Goal: Complete application form: Complete application form

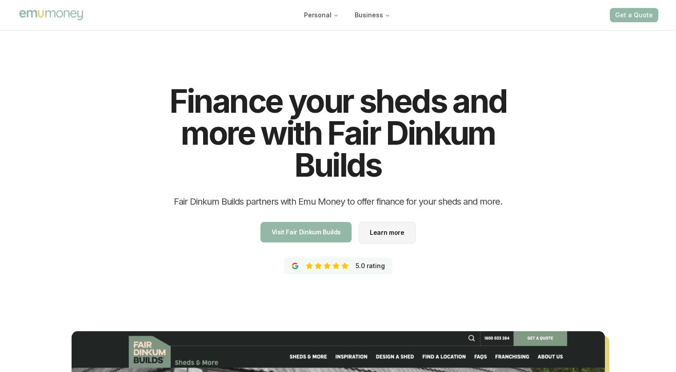
click at [635, 195] on div "Finance your sheds and more with Fair Dinkum Builds Fair Dinkum Builds partners…" at bounding box center [338, 305] width 676 height 554
click at [633, 12] on button "Get a Quote" at bounding box center [634, 15] width 48 height 14
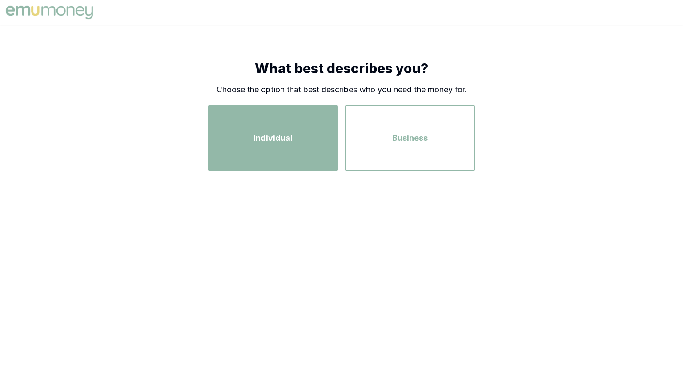
click at [298, 152] on div "Individual" at bounding box center [273, 138] width 114 height 51
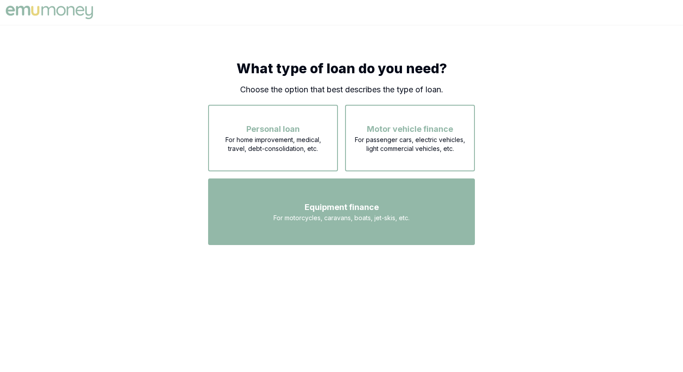
click at [345, 200] on div "Equipment finance For motorcycles, caravans, boats, jet-skis, etc." at bounding box center [341, 212] width 251 height 51
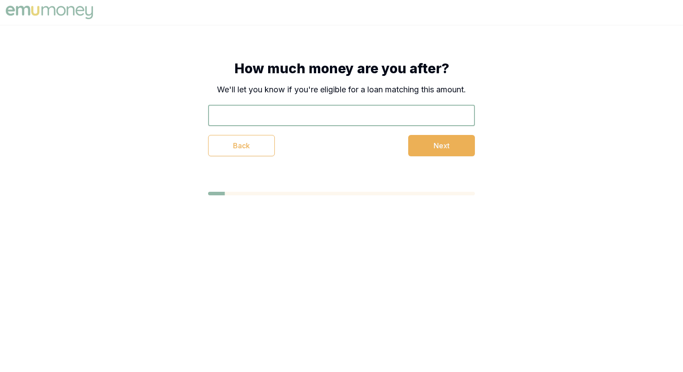
click at [340, 117] on input "text" at bounding box center [341, 115] width 267 height 21
click at [380, 105] on input "text" at bounding box center [341, 115] width 267 height 21
type input "$50,000"
click at [432, 148] on button "Next" at bounding box center [441, 145] width 67 height 21
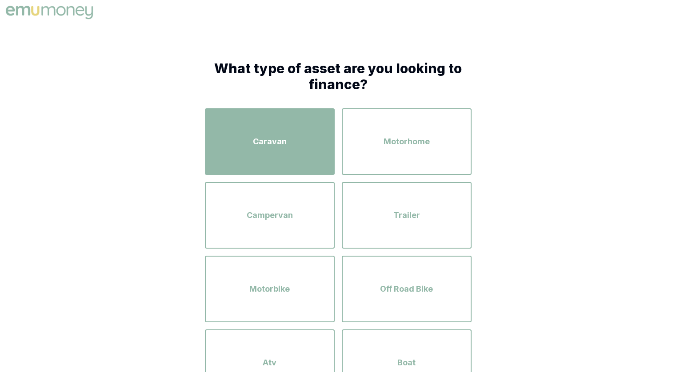
click at [293, 160] on div "Caravan" at bounding box center [270, 141] width 114 height 51
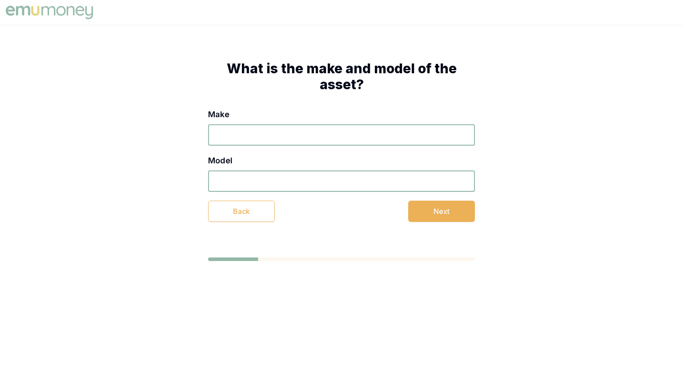
click at [282, 143] on input "Make" at bounding box center [341, 134] width 267 height 21
click at [283, 181] on input "Model" at bounding box center [341, 181] width 267 height 21
click at [416, 206] on button "Next" at bounding box center [441, 211] width 67 height 21
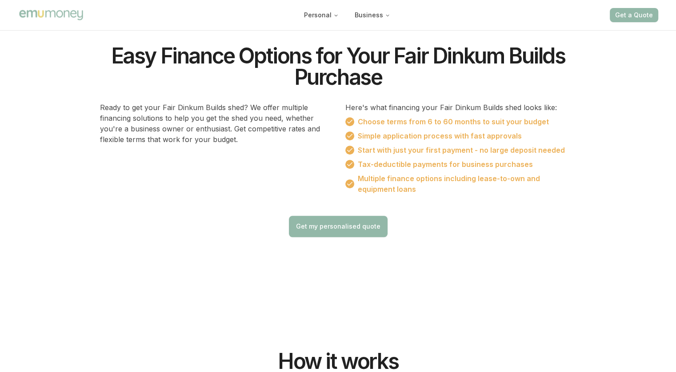
scroll to position [508, 0]
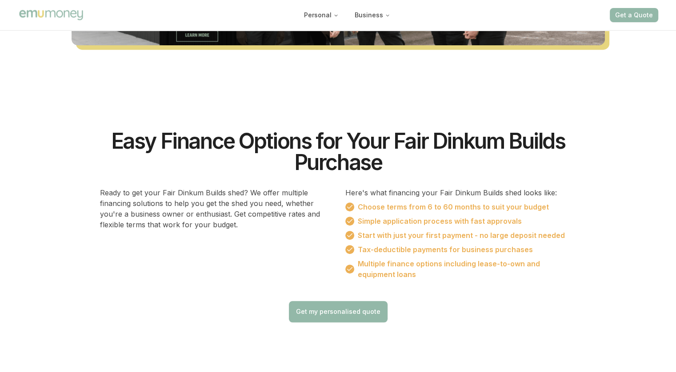
click at [344, 318] on button "Get my personalised quote" at bounding box center [338, 311] width 99 height 21
click at [352, 309] on link "Get my personalised quote" at bounding box center [338, 312] width 84 height 9
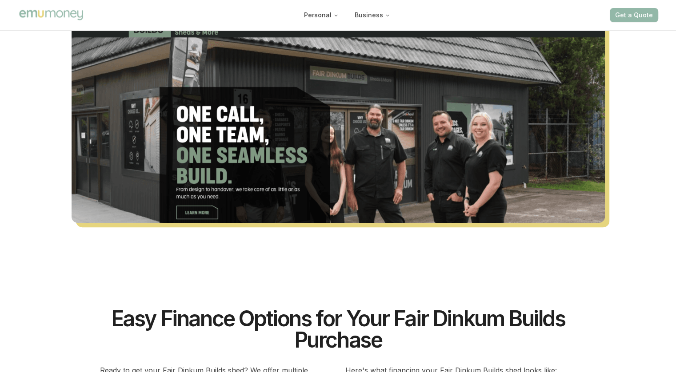
scroll to position [20, 0]
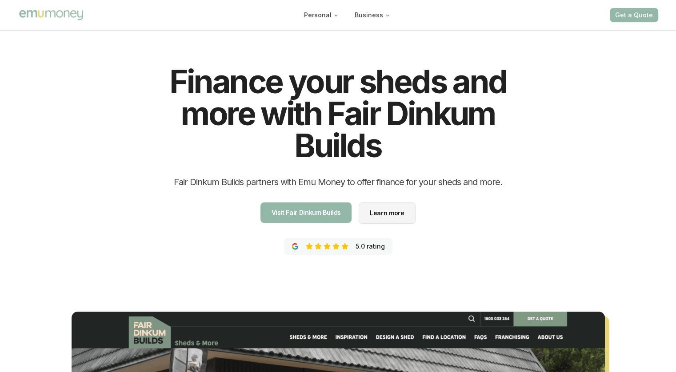
click at [407, 212] on link "Learn more Learn more" at bounding box center [387, 213] width 57 height 21
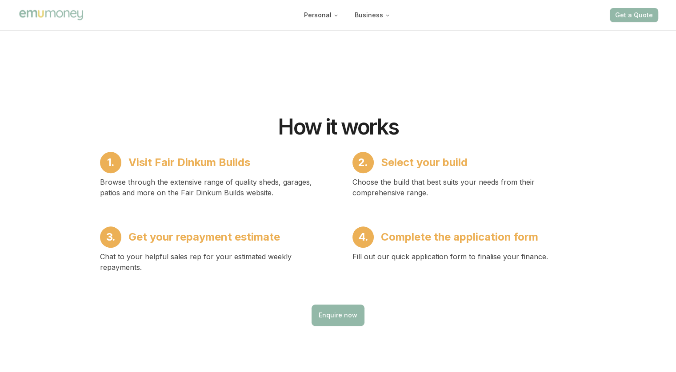
scroll to position [848, 0]
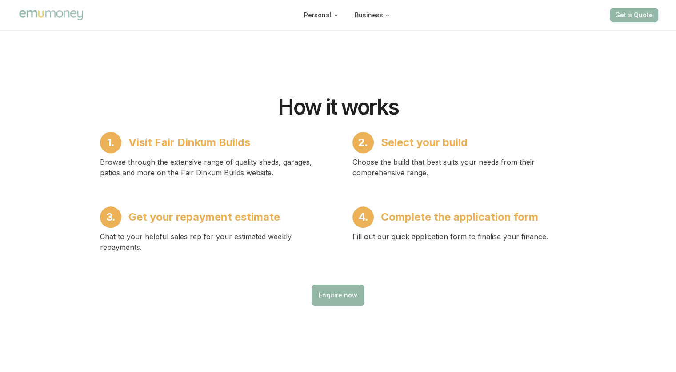
click at [327, 286] on button "Enquire now" at bounding box center [338, 295] width 53 height 21
click at [336, 297] on link "Enquire now" at bounding box center [338, 295] width 39 height 9
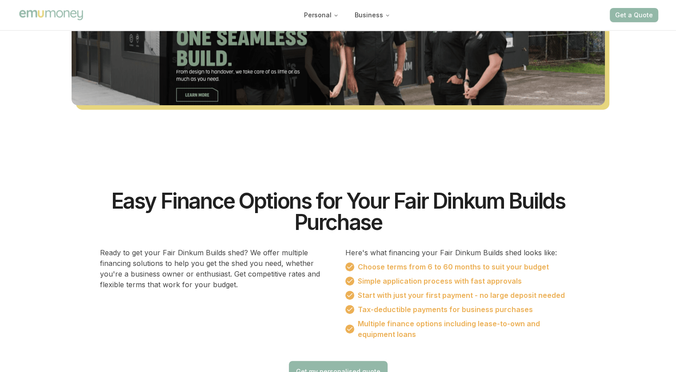
scroll to position [93, 0]
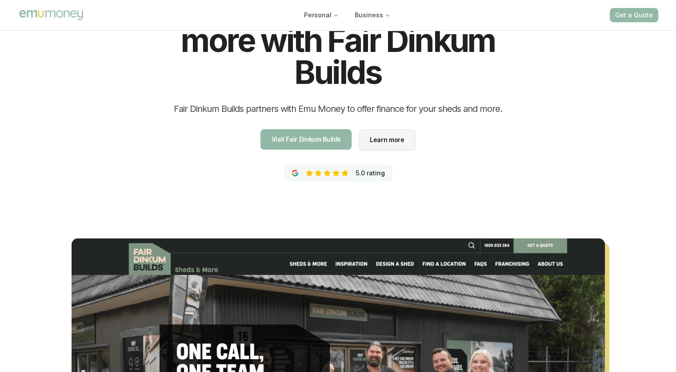
click at [623, 19] on button "Get a Quote" at bounding box center [634, 15] width 48 height 14
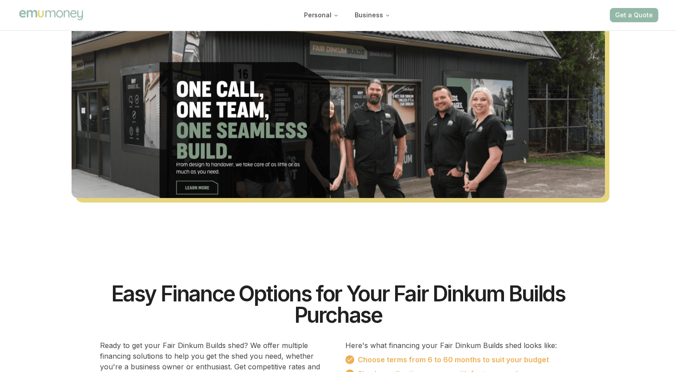
scroll to position [711, 0]
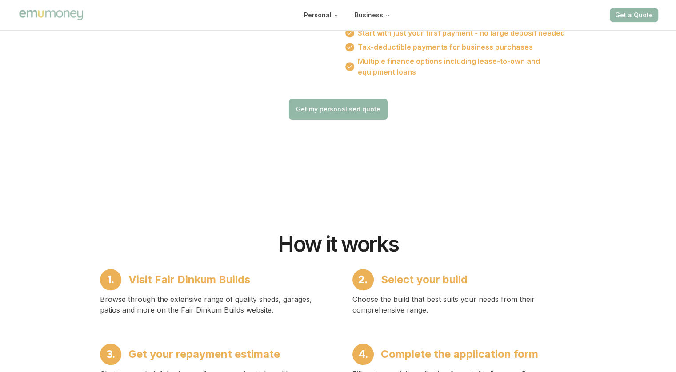
click at [342, 105] on link "Get my personalised quote" at bounding box center [338, 109] width 84 height 9
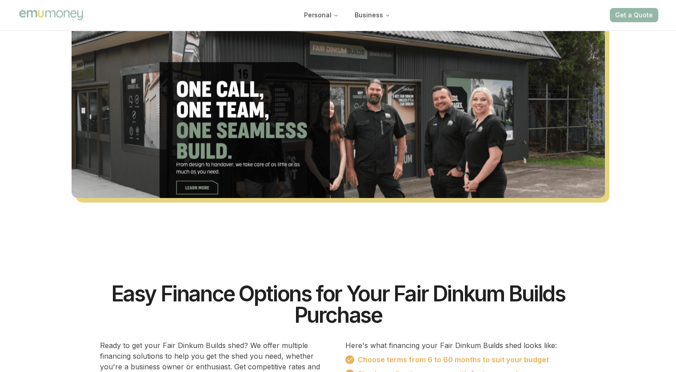
scroll to position [578, 0]
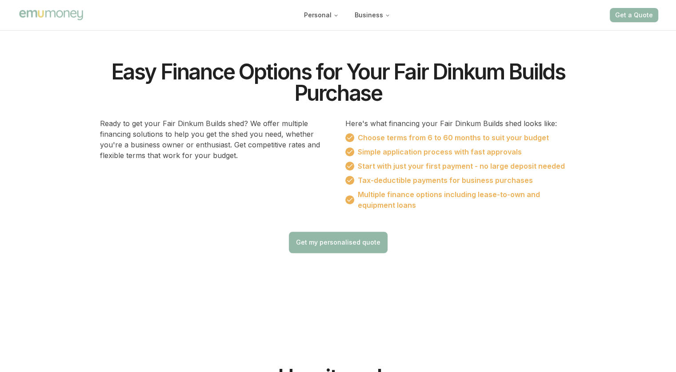
click at [346, 245] on link "Get my personalised quote" at bounding box center [338, 242] width 84 height 9
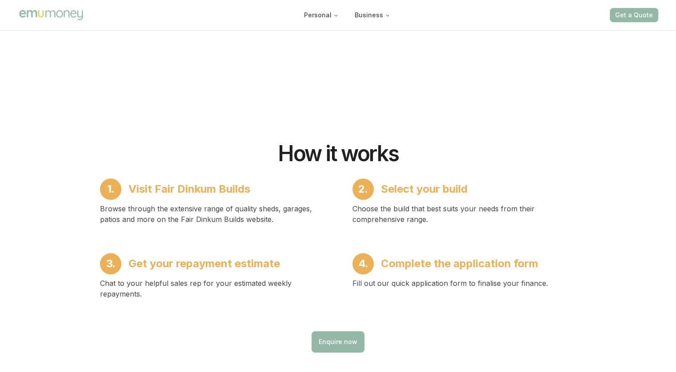
scroll to position [933, 0]
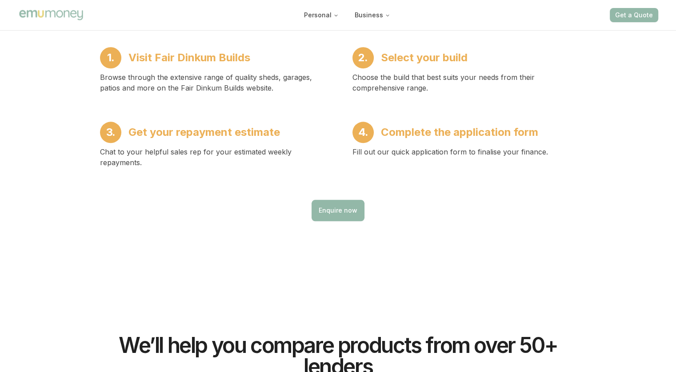
click at [343, 216] on button "Enquire now" at bounding box center [338, 210] width 53 height 21
click at [346, 210] on link "Enquire now" at bounding box center [338, 210] width 39 height 9
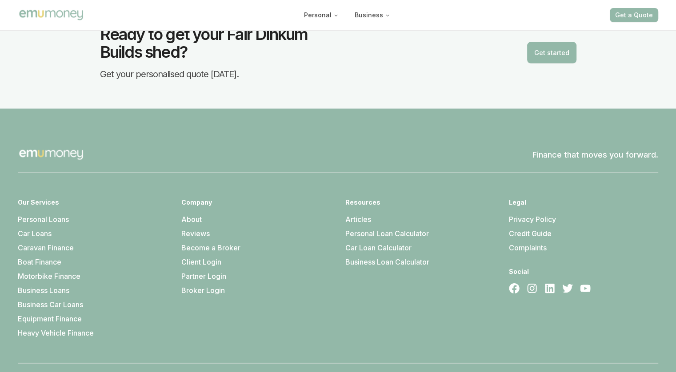
scroll to position [1644, 0]
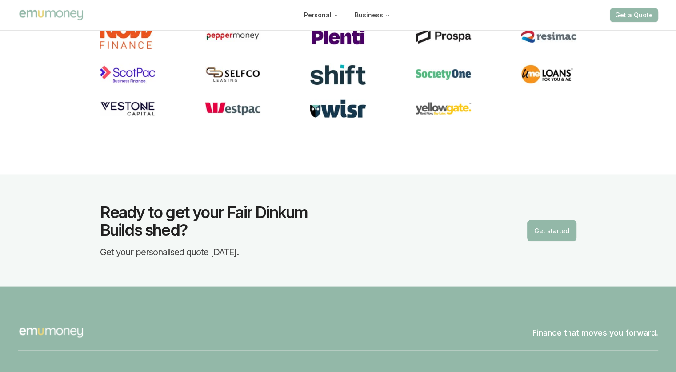
click at [560, 228] on button "Get started" at bounding box center [551, 230] width 49 height 21
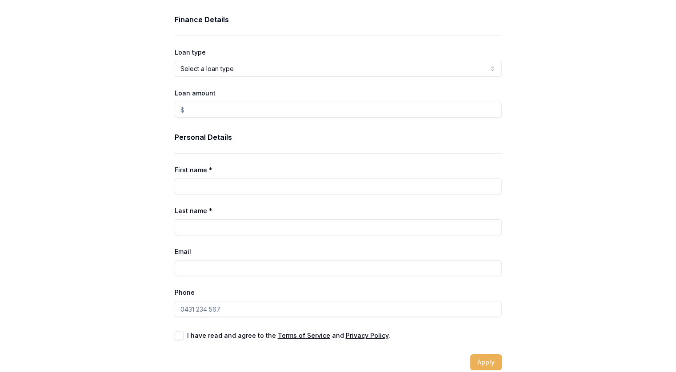
scroll to position [37, 0]
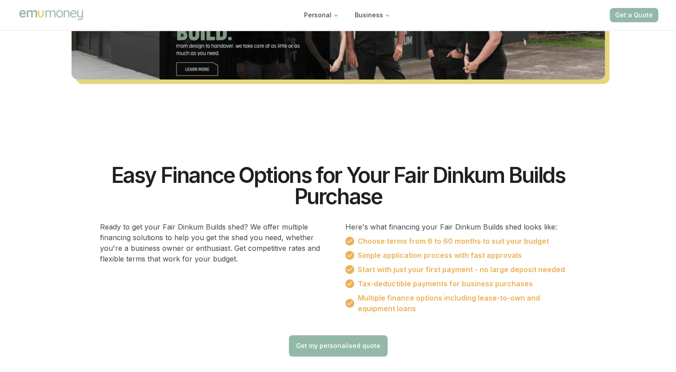
scroll to position [489, 0]
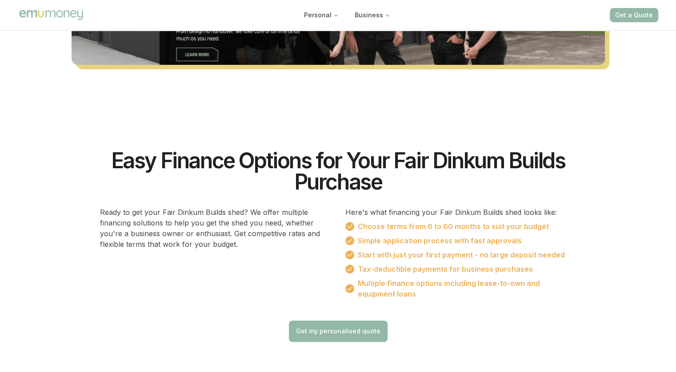
click at [365, 332] on link "Get my personalised quote" at bounding box center [338, 331] width 84 height 9
click at [630, 13] on button "Get a Quote" at bounding box center [634, 15] width 48 height 14
